Goal: Navigation & Orientation: Find specific page/section

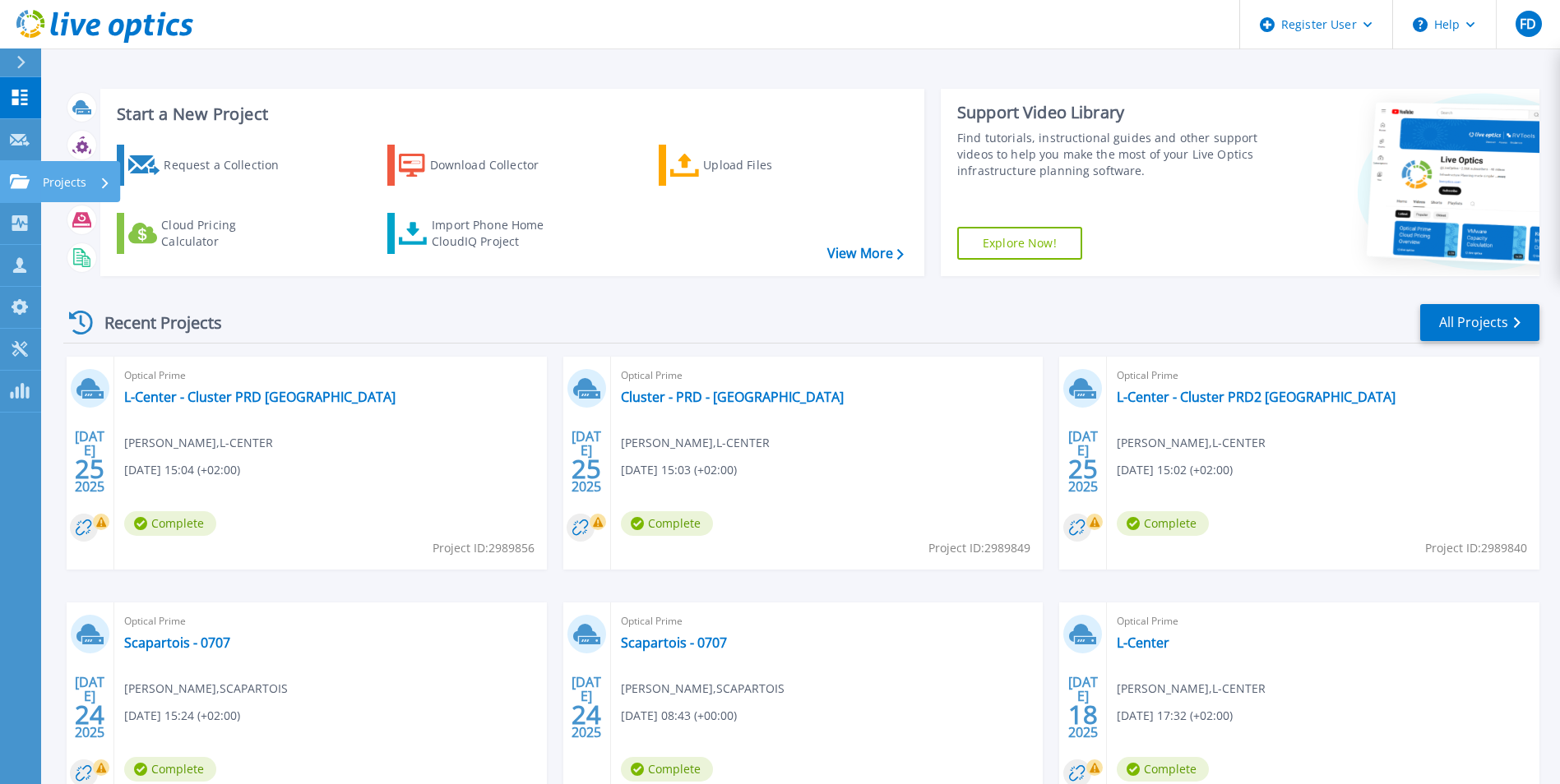
click at [22, 181] on icon at bounding box center [19, 182] width 19 height 14
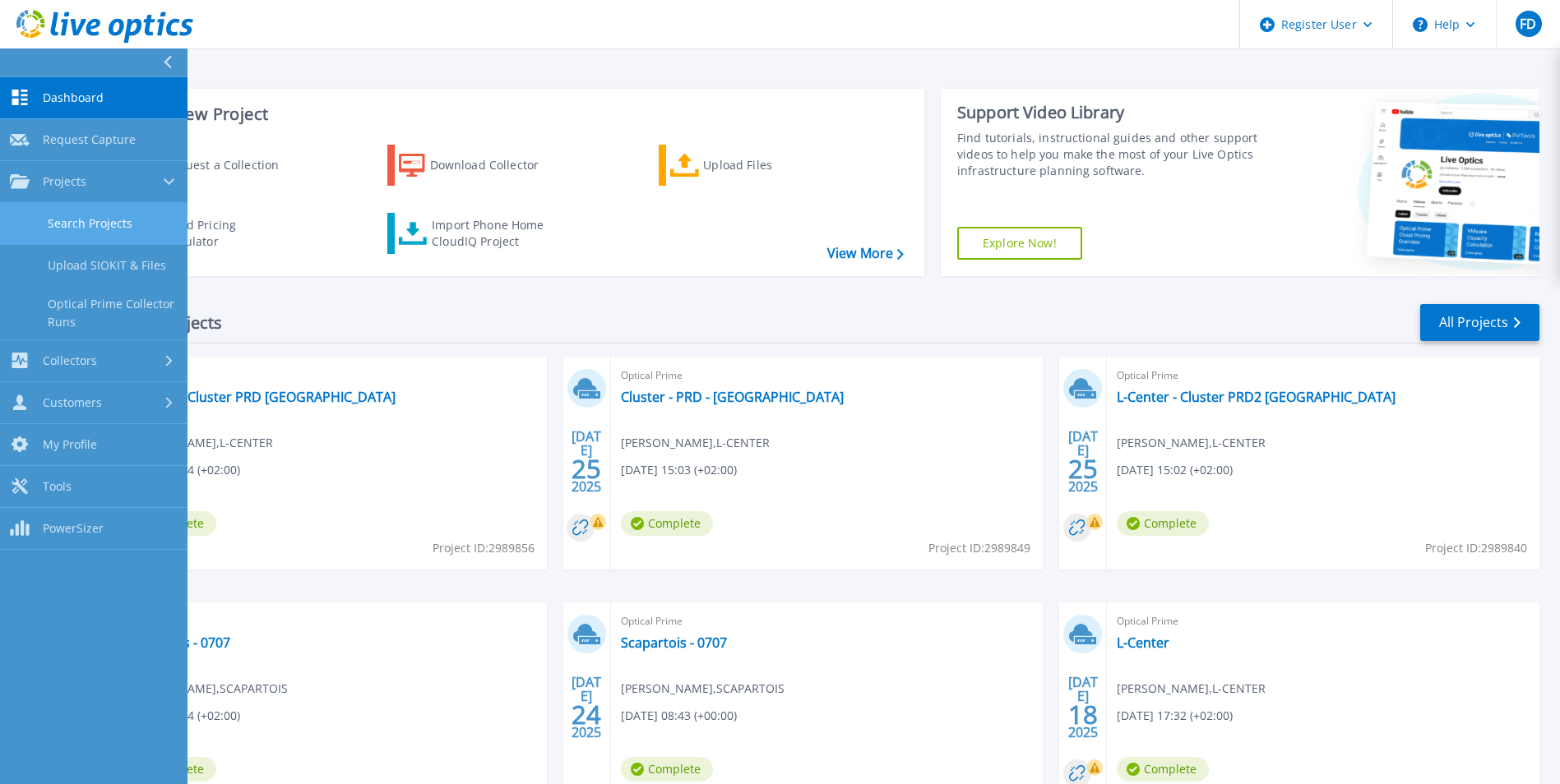
click at [94, 234] on link "Search Projects" at bounding box center [94, 224] width 188 height 42
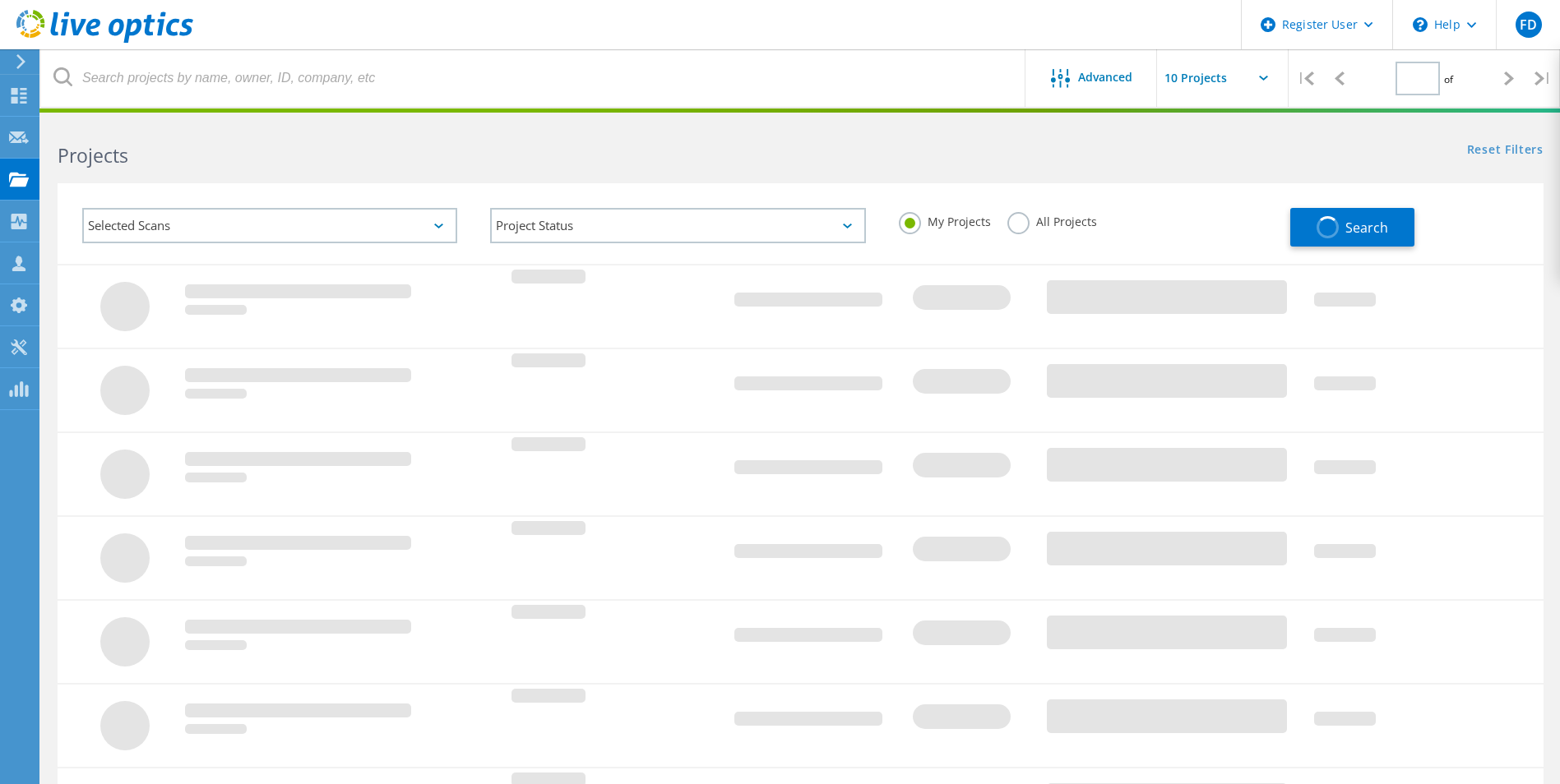
type input "1"
